Goal: Task Accomplishment & Management: Manage account settings

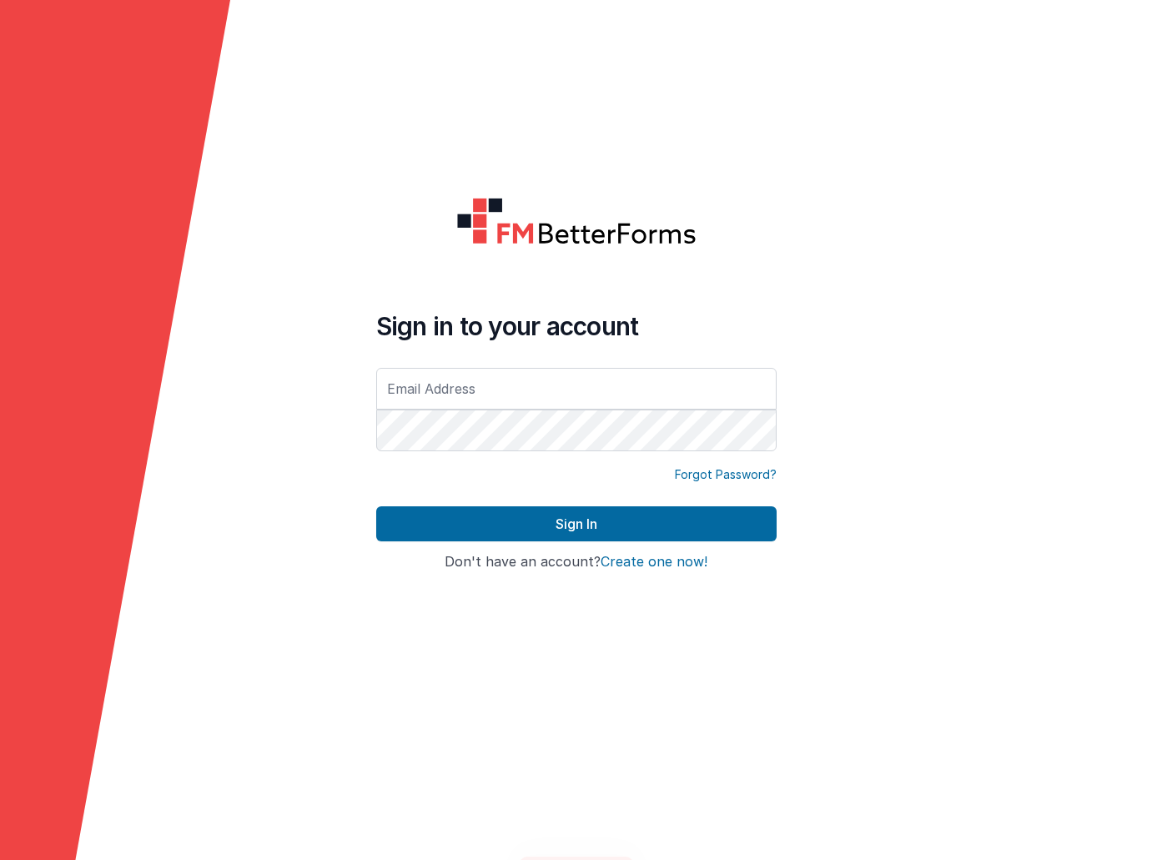
click at [706, 386] on input "text" at bounding box center [576, 389] width 400 height 42
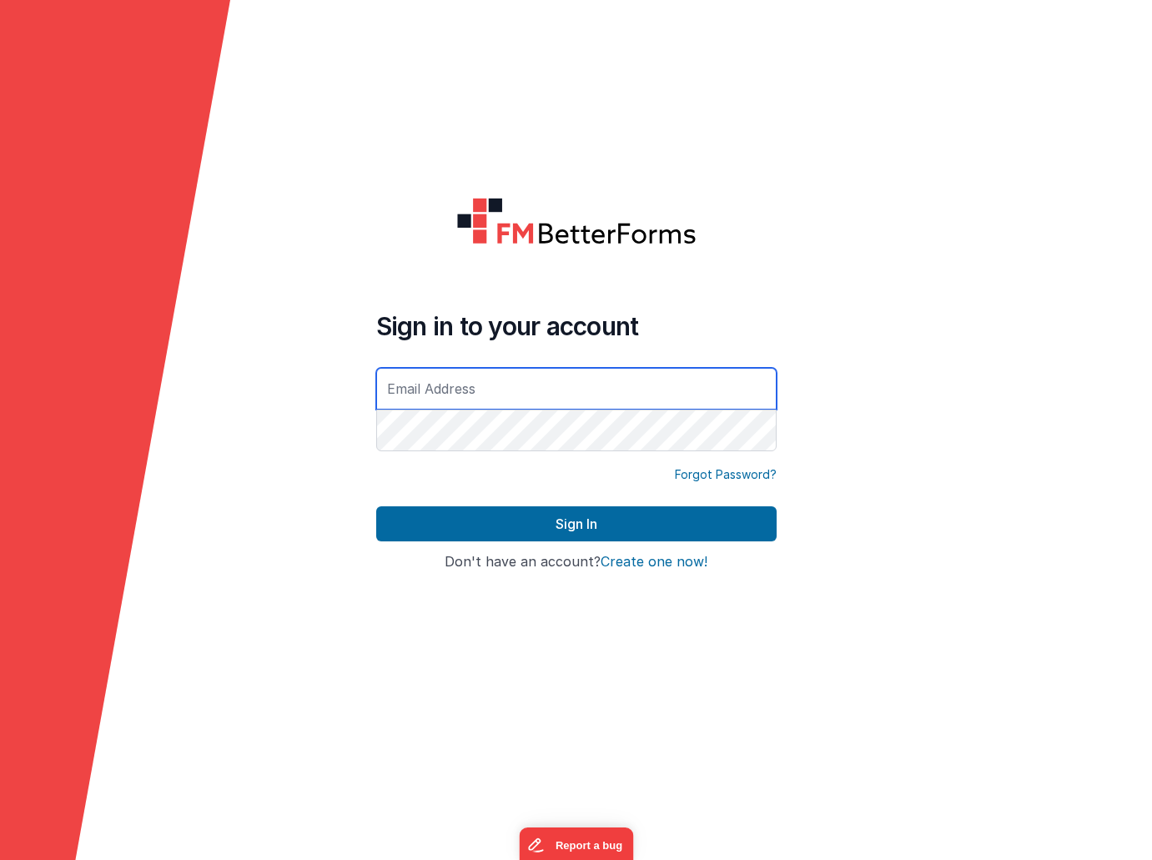
click at [756, 393] on input "text" at bounding box center [576, 389] width 400 height 42
drag, startPoint x: 725, startPoint y: 178, endPoint x: 774, endPoint y: 325, distance: 155.6
click at [725, 178] on form "Sign in to your account Forgot Password? Sign In Sign in with Google Don't have…" at bounding box center [576, 430] width 1152 height 860
click at [733, 388] on input "text" at bounding box center [576, 389] width 400 height 42
type input "[EMAIL_ADDRESS][DOMAIN_NAME]"
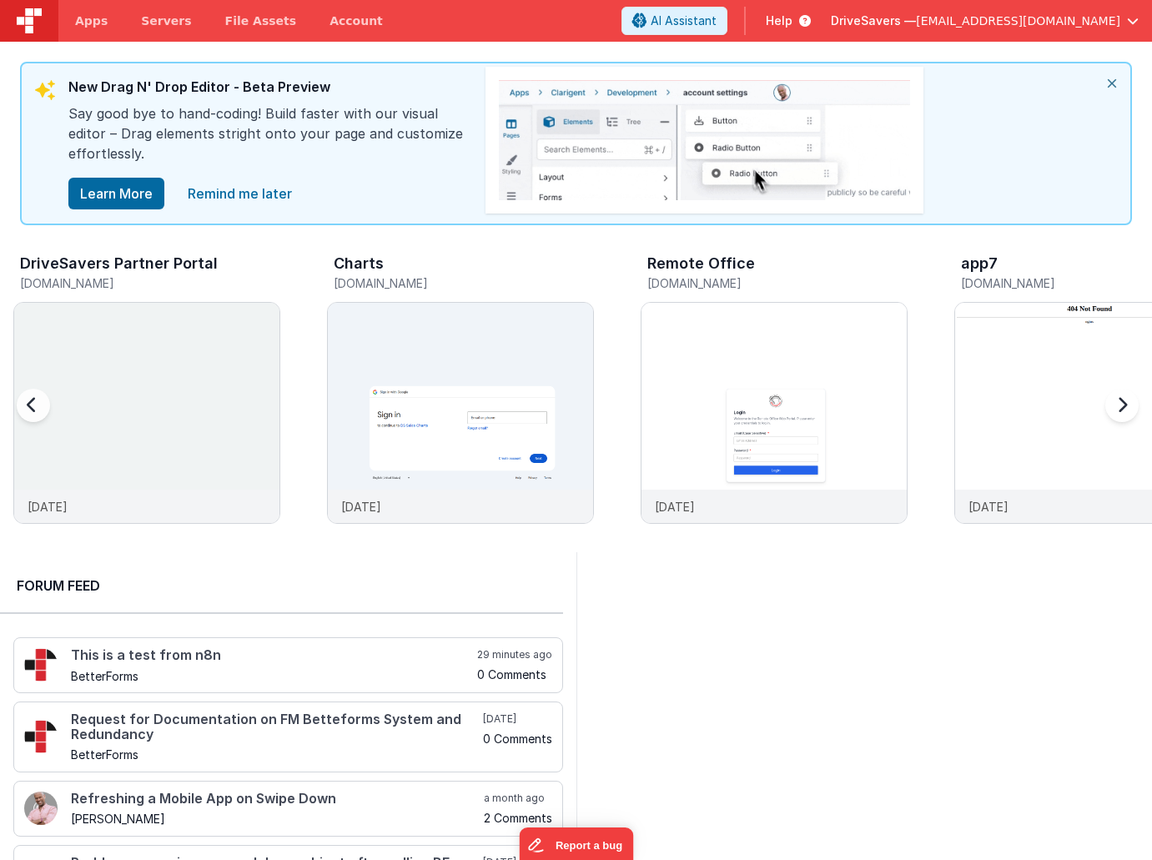
click at [158, 268] on h3 "DriveSavers Partner Portal" at bounding box center [119, 263] width 198 height 17
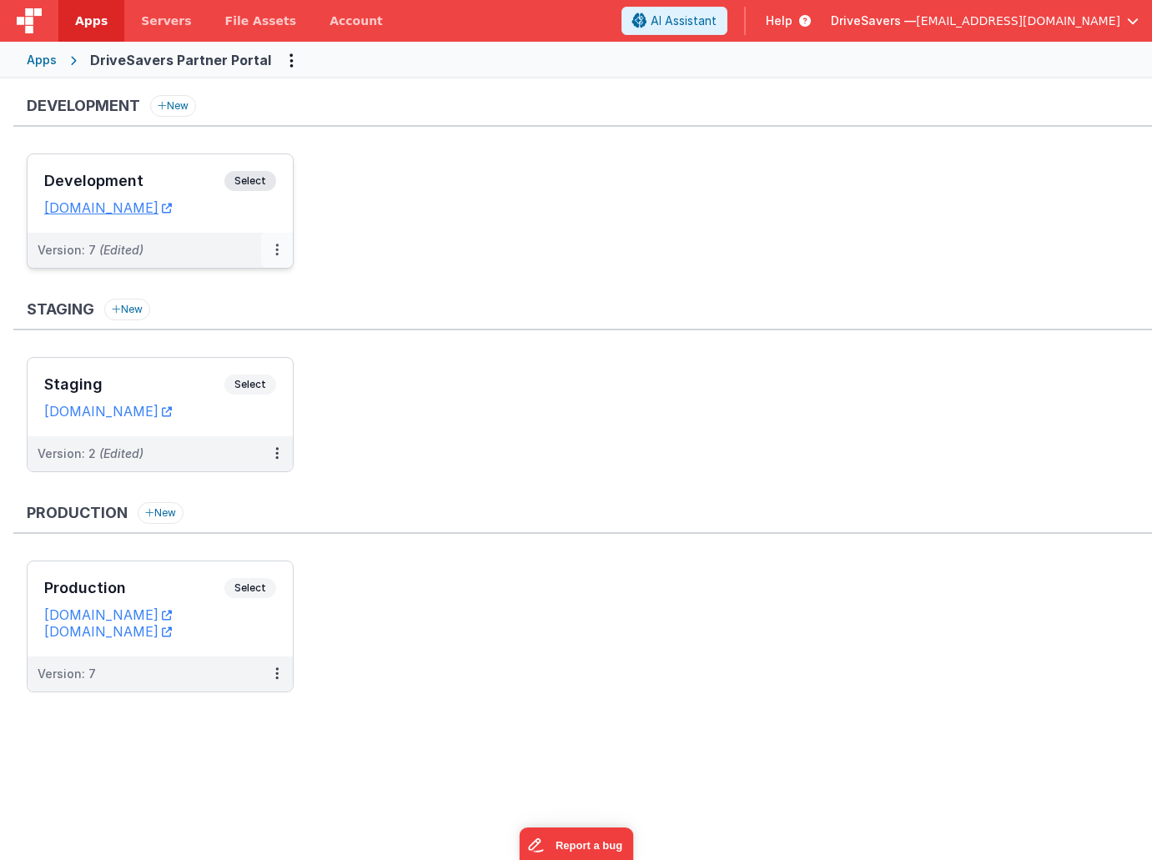
click at [274, 246] on button at bounding box center [277, 250] width 32 height 35
click at [255, 297] on link "Edit" at bounding box center [219, 288] width 147 height 30
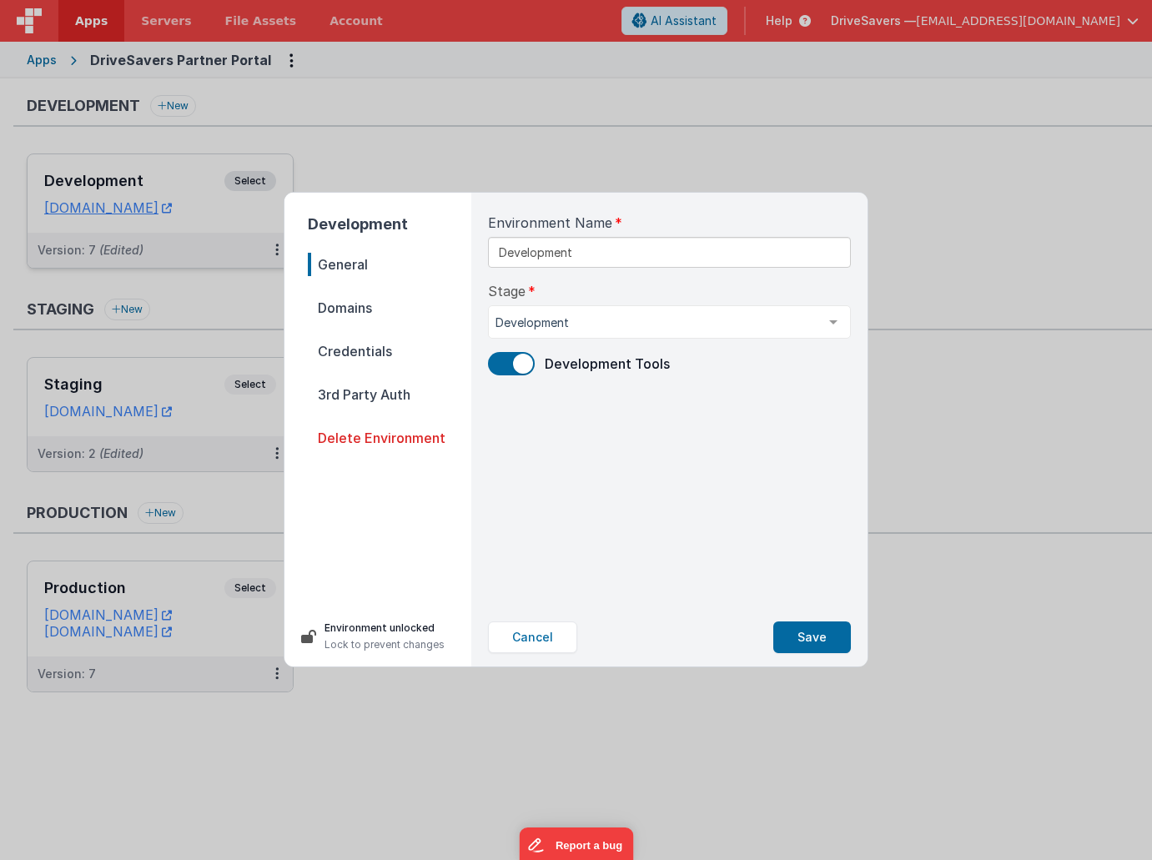
click at [515, 353] on span at bounding box center [511, 363] width 47 height 23
click at [836, 640] on button "Save" at bounding box center [812, 637] width 78 height 32
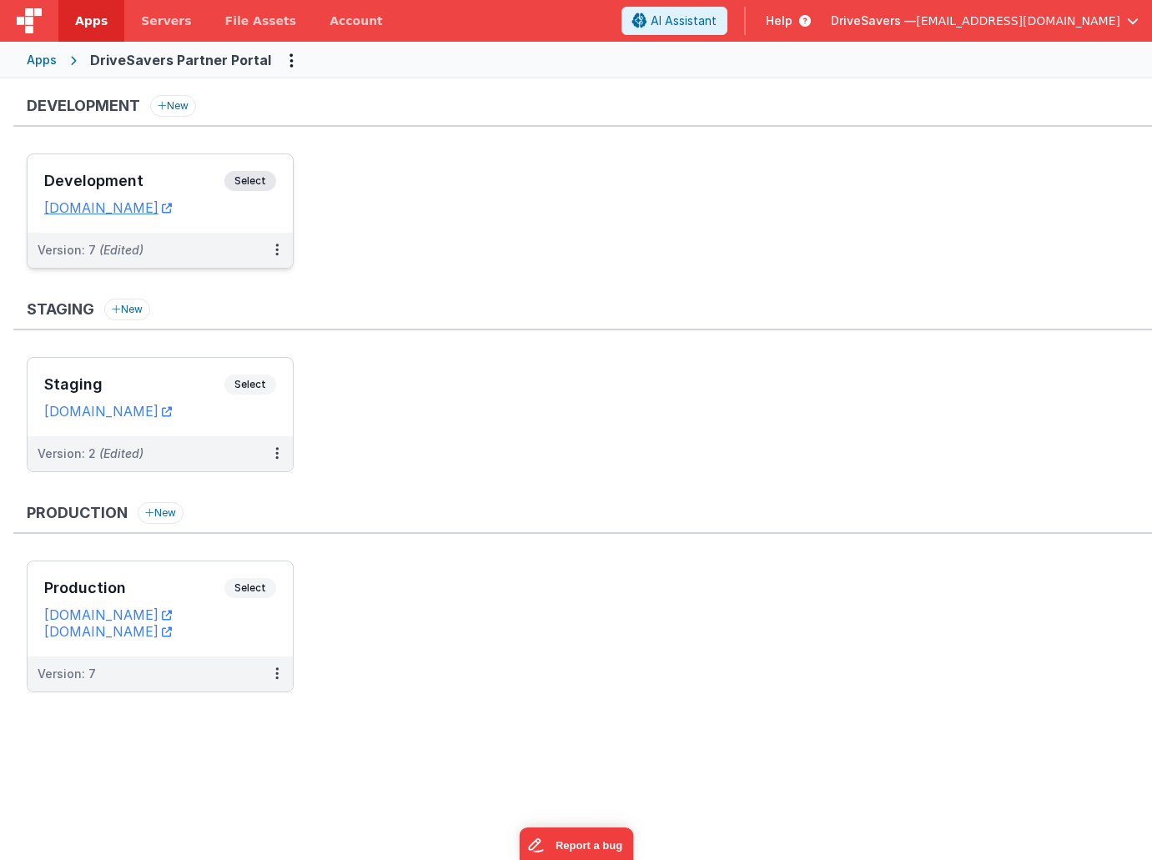
click at [970, 368] on ul "Staging Select URLs [DOMAIN_NAME] Version: 2 (Edited)" at bounding box center [589, 423] width 1125 height 132
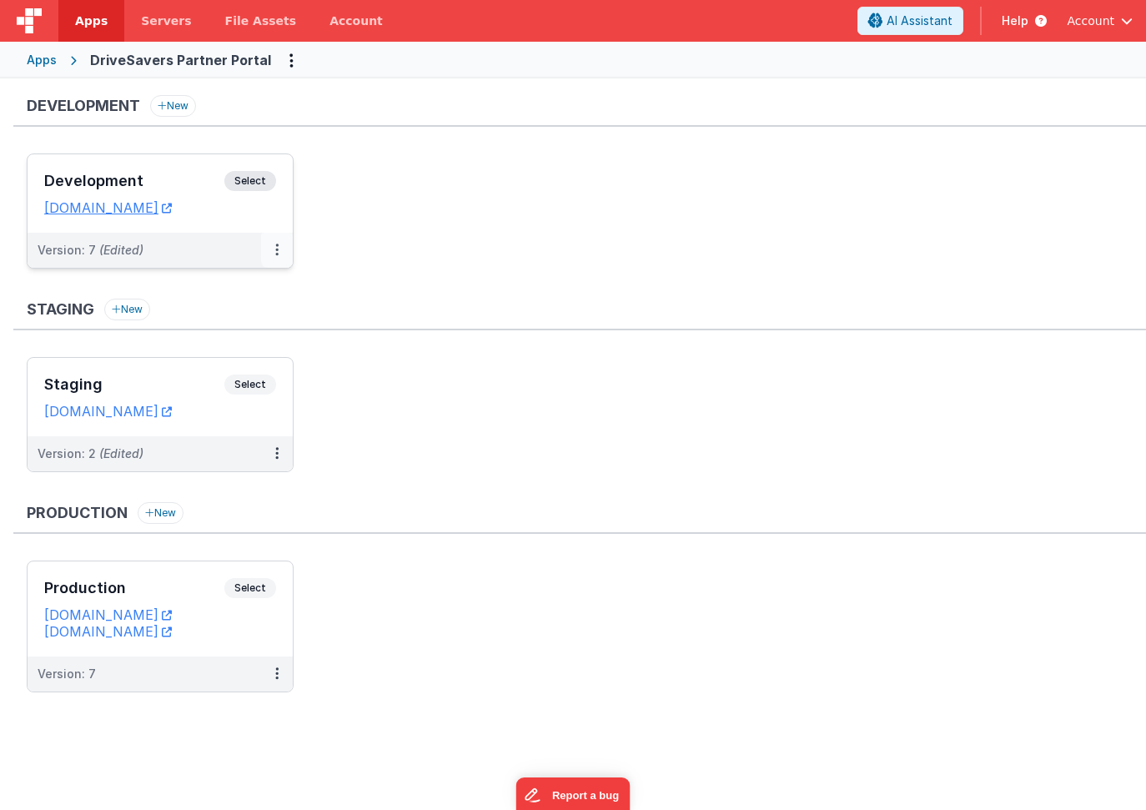
click at [276, 249] on icon at bounding box center [276, 249] width 3 height 1
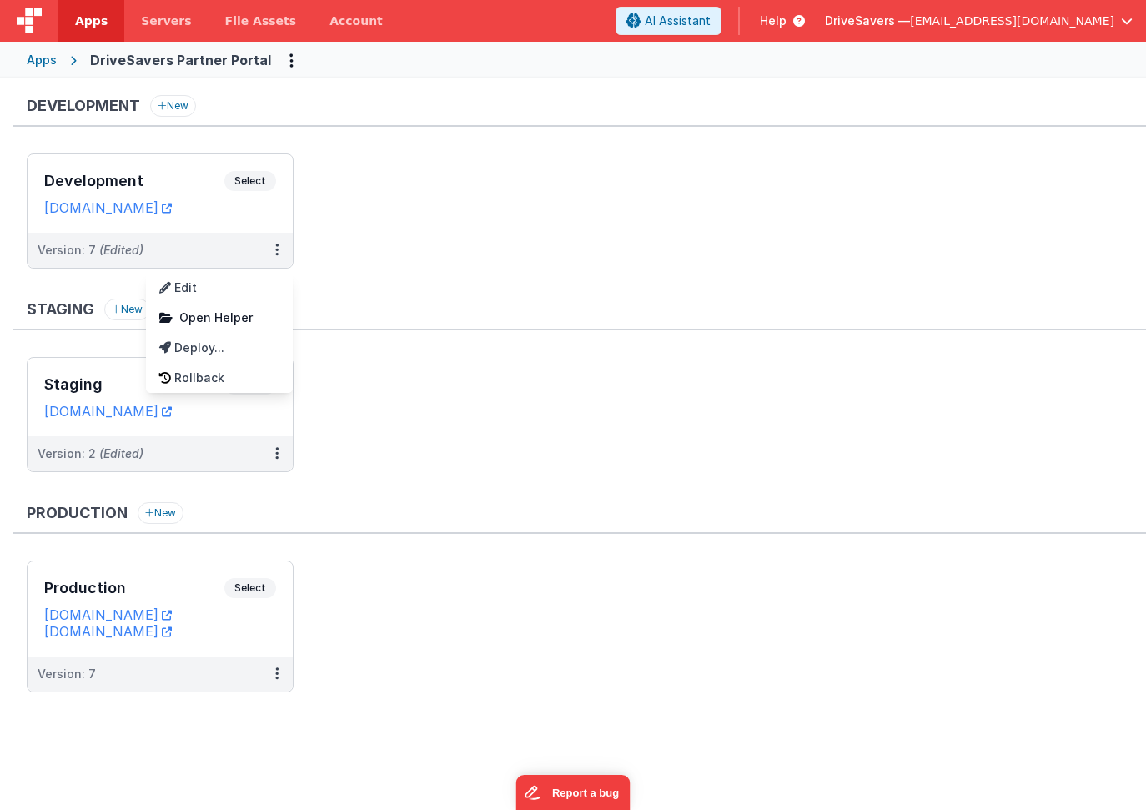
click at [269, 250] on div at bounding box center [573, 405] width 1146 height 810
click at [279, 249] on button at bounding box center [277, 250] width 32 height 35
click at [260, 292] on link "Edit" at bounding box center [219, 288] width 147 height 30
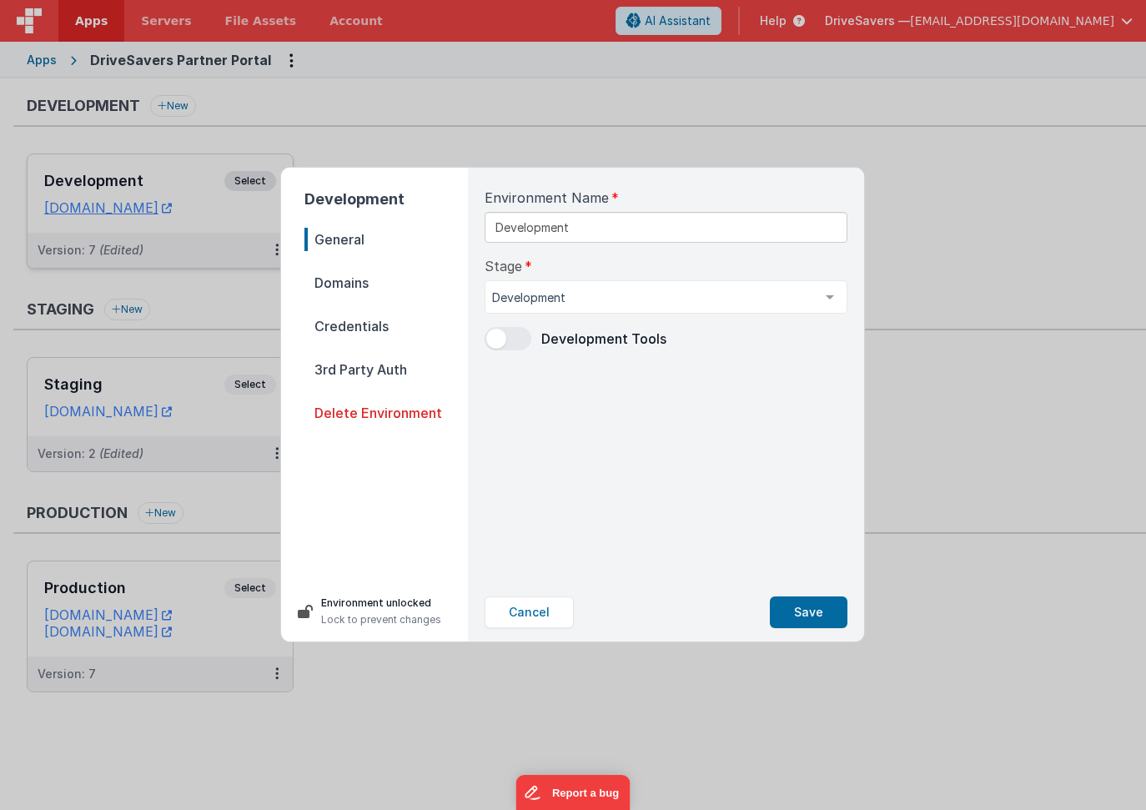
click at [500, 342] on span at bounding box center [496, 339] width 20 height 20
click at [813, 604] on button "Save" at bounding box center [809, 612] width 78 height 32
